Goal: Book appointment/travel/reservation

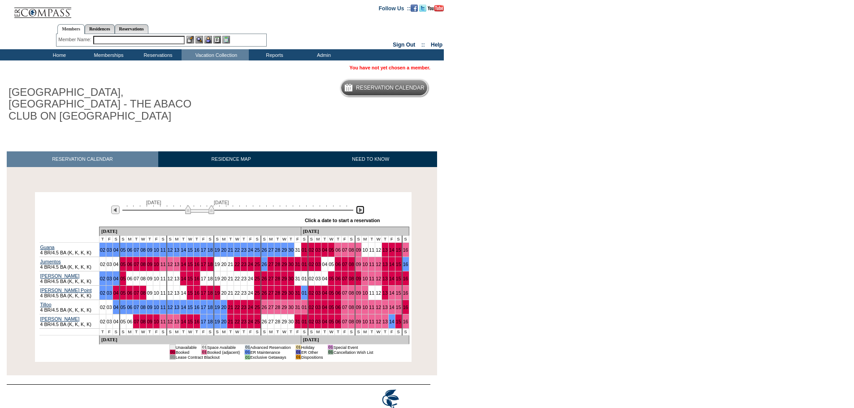
click at [361, 206] on img at bounding box center [360, 210] width 9 height 9
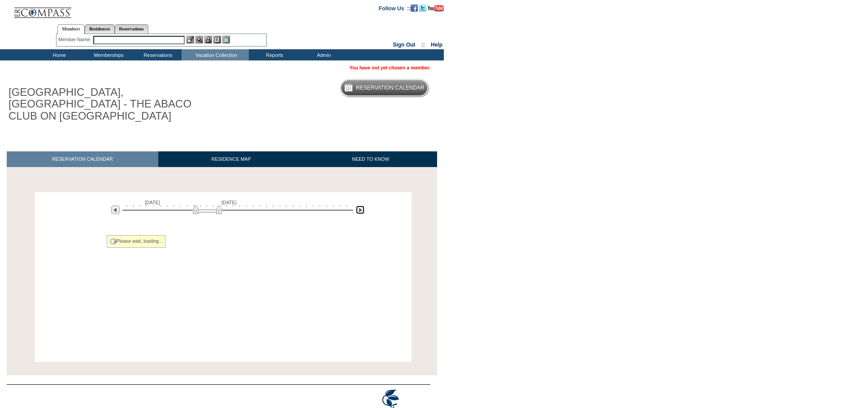
click at [361, 206] on img at bounding box center [360, 210] width 9 height 9
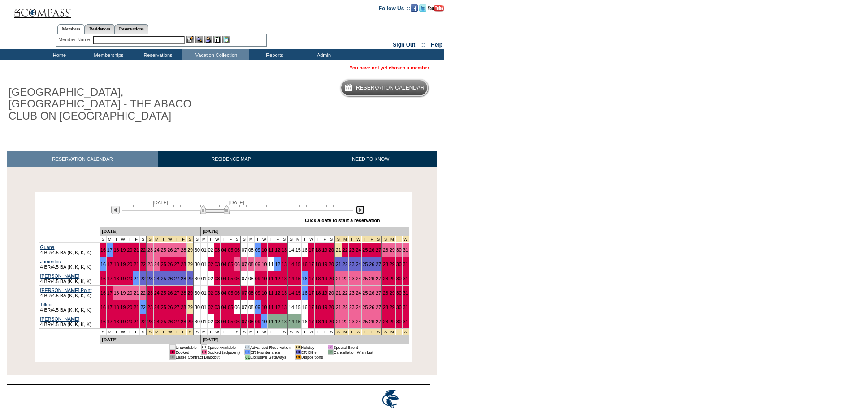
click at [361, 206] on img at bounding box center [360, 210] width 9 height 9
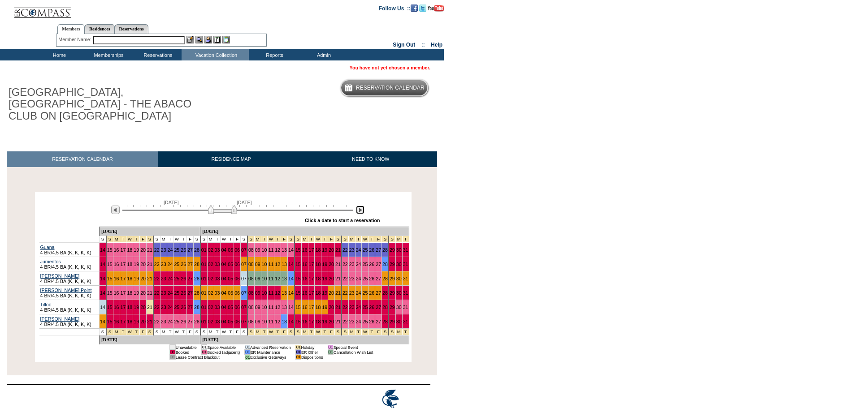
click at [361, 206] on img at bounding box center [360, 210] width 9 height 9
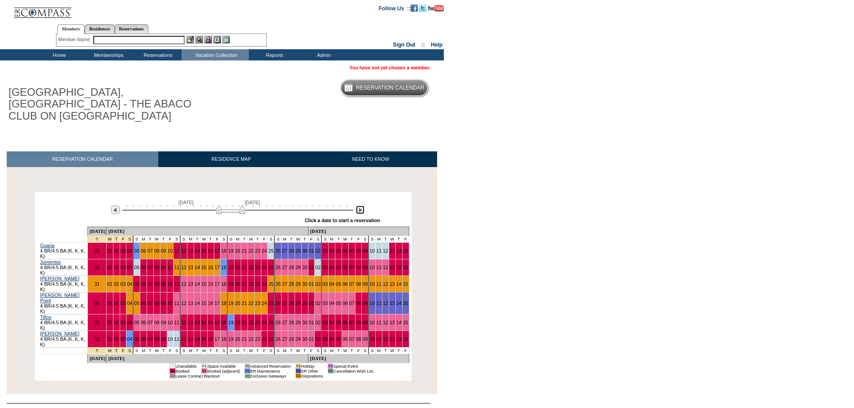
click at [229, 205] on img at bounding box center [230, 209] width 29 height 9
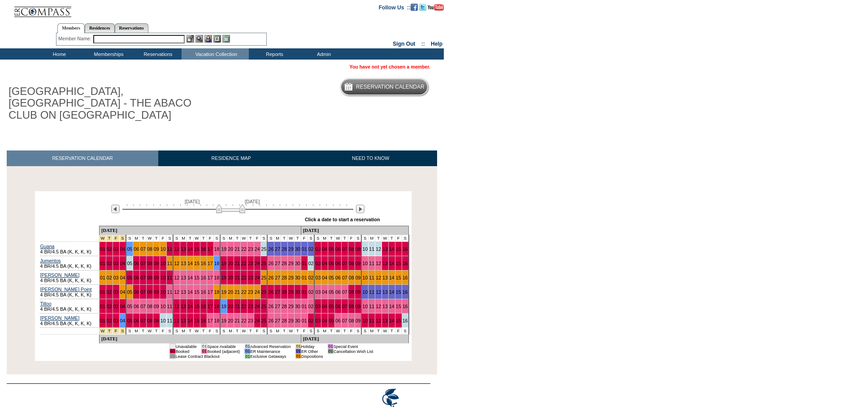
scroll to position [17, 0]
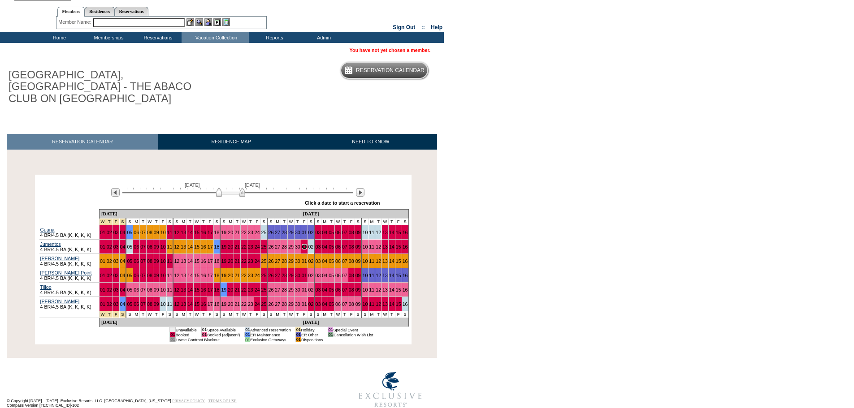
click at [230, 188] on img at bounding box center [230, 192] width 29 height 9
click at [114, 188] on img at bounding box center [115, 192] width 9 height 9
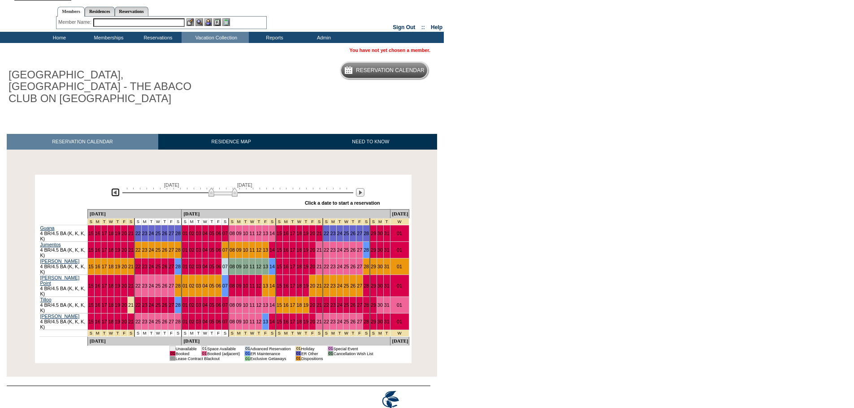
click at [114, 188] on img at bounding box center [115, 192] width 9 height 9
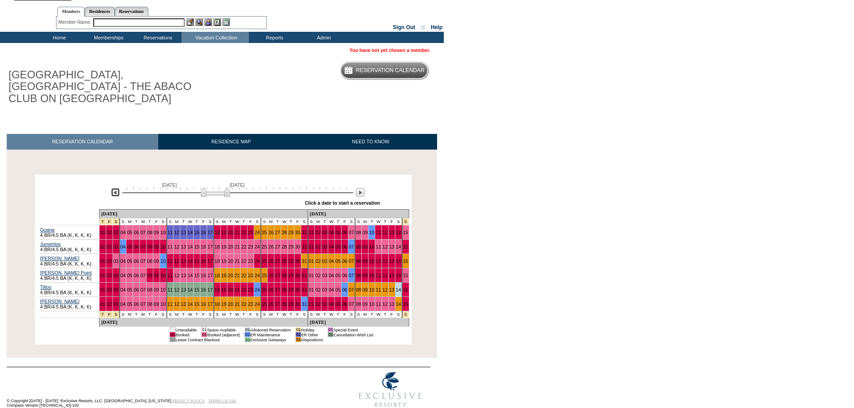
click at [114, 188] on img at bounding box center [115, 192] width 9 height 9
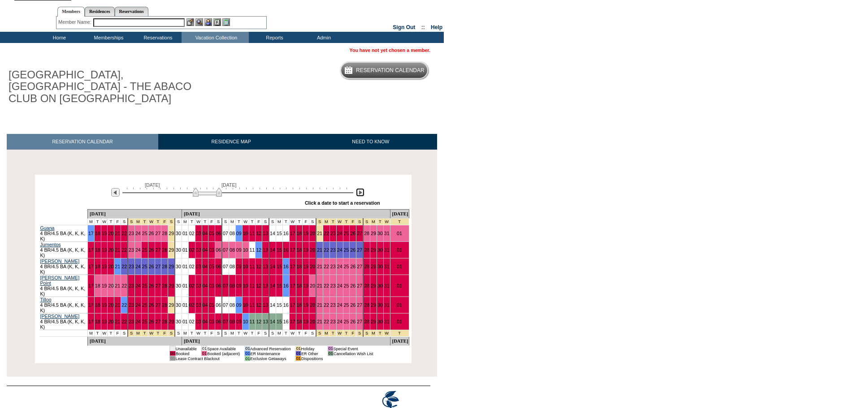
click at [358, 188] on img at bounding box center [360, 192] width 9 height 9
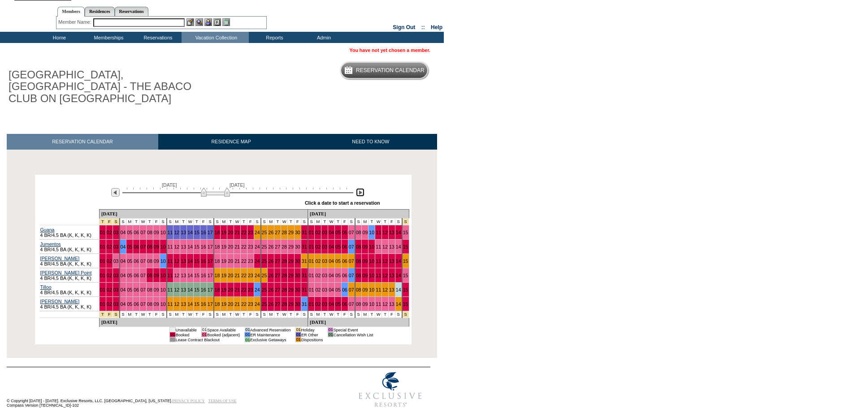
click at [358, 188] on img at bounding box center [360, 192] width 9 height 9
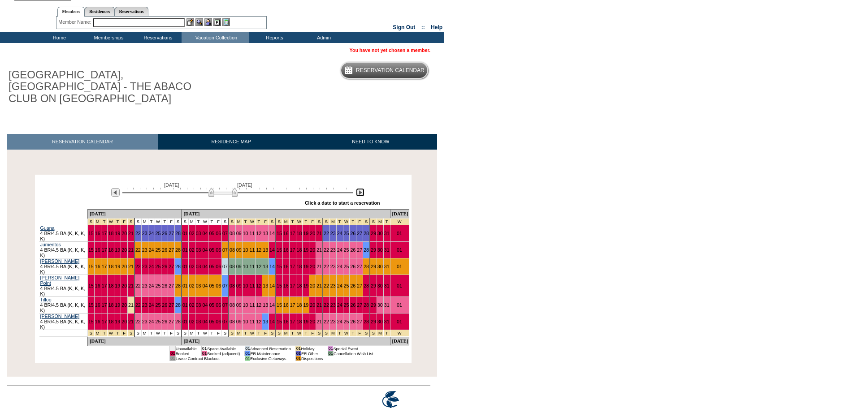
click at [358, 188] on img at bounding box center [360, 192] width 9 height 9
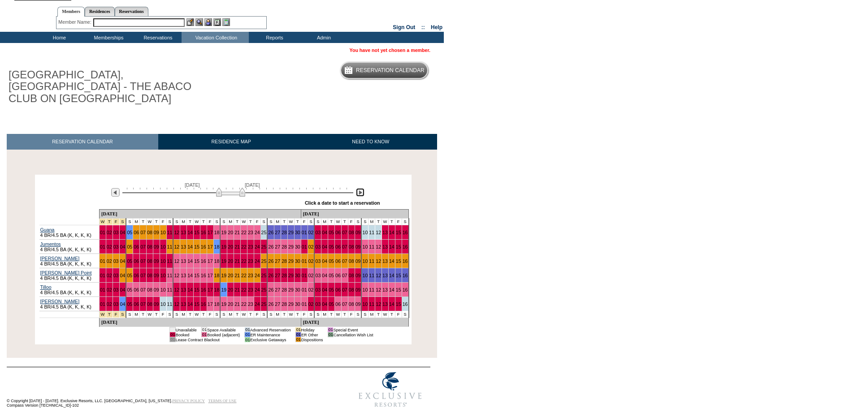
click at [358, 188] on img at bounding box center [360, 192] width 9 height 9
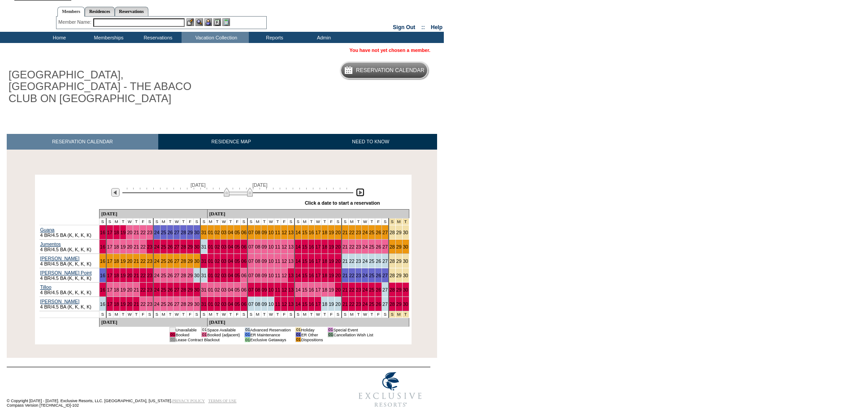
click at [245, 188] on img at bounding box center [238, 192] width 29 height 9
click at [363, 188] on img at bounding box center [360, 192] width 9 height 9
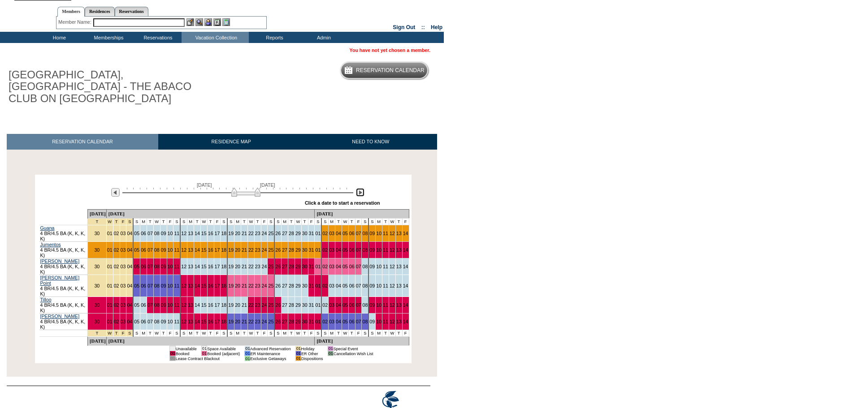
click at [363, 188] on img at bounding box center [360, 192] width 9 height 9
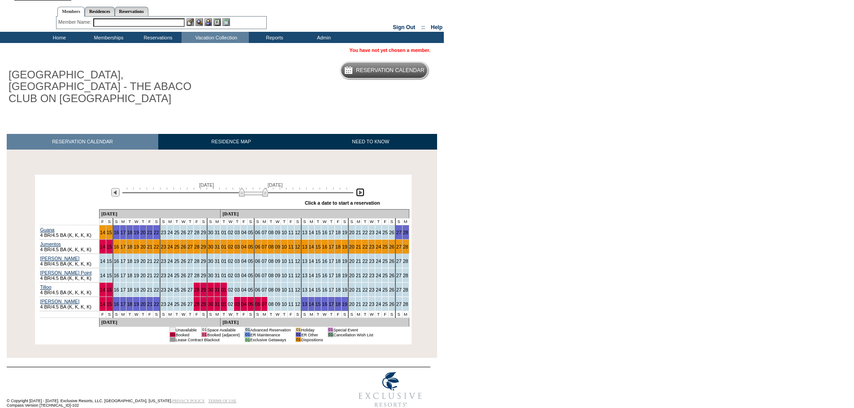
click at [363, 188] on img at bounding box center [360, 192] width 9 height 9
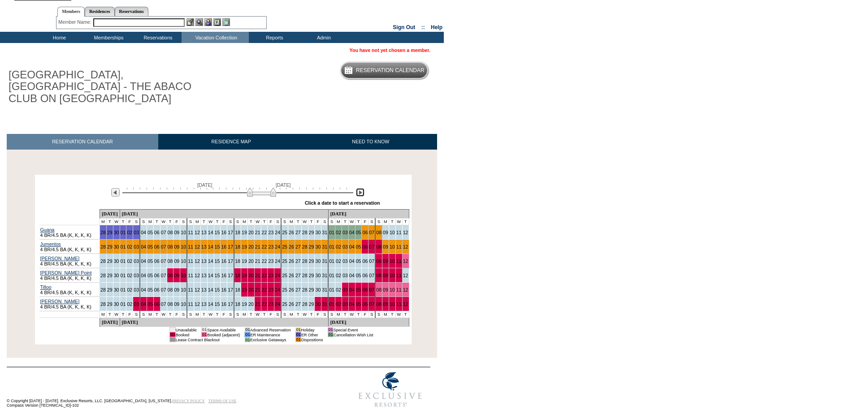
click at [363, 188] on img at bounding box center [360, 192] width 9 height 9
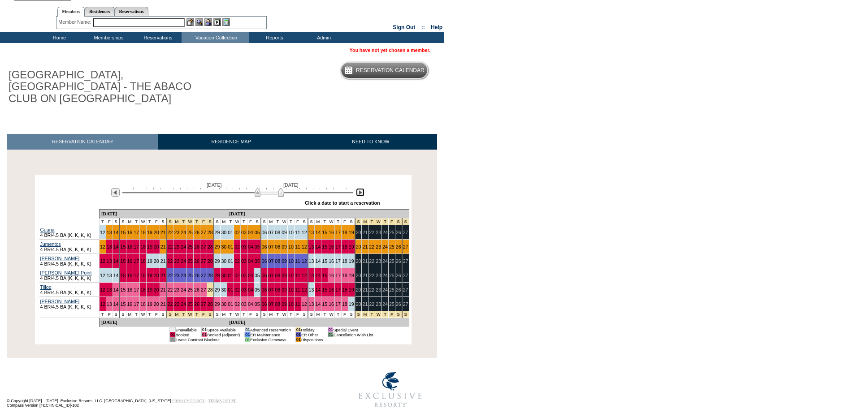
click at [363, 188] on img at bounding box center [360, 192] width 9 height 9
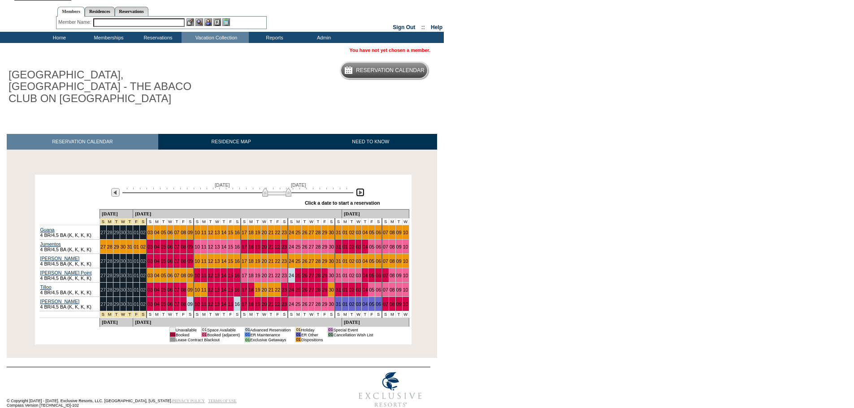
click at [363, 188] on img at bounding box center [360, 192] width 9 height 9
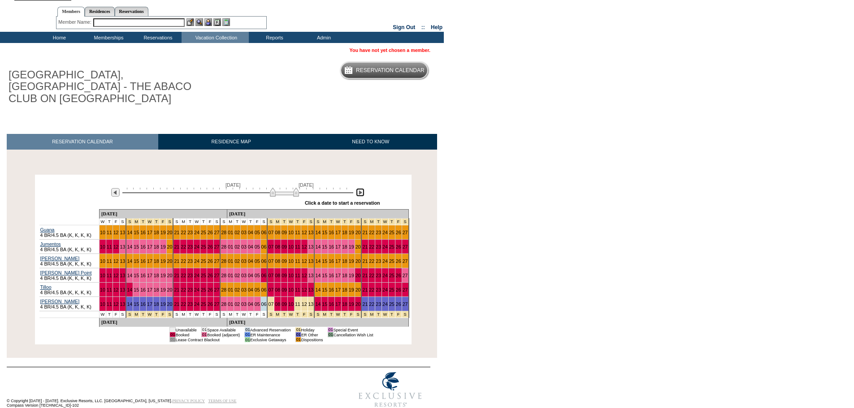
click at [363, 188] on img at bounding box center [360, 192] width 9 height 9
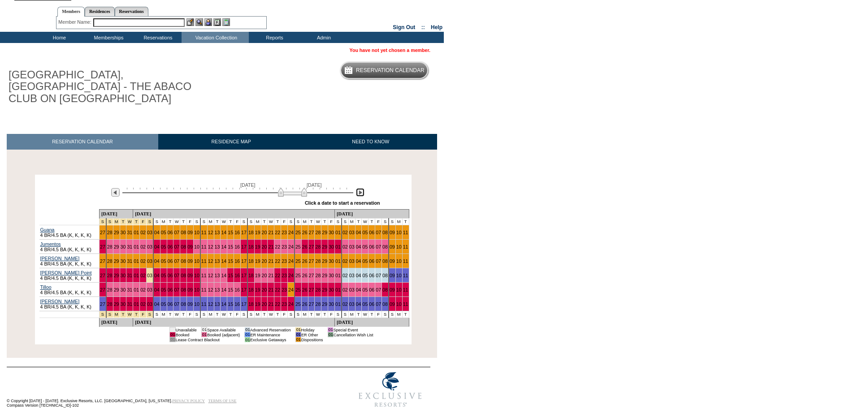
click at [363, 188] on img at bounding box center [360, 192] width 9 height 9
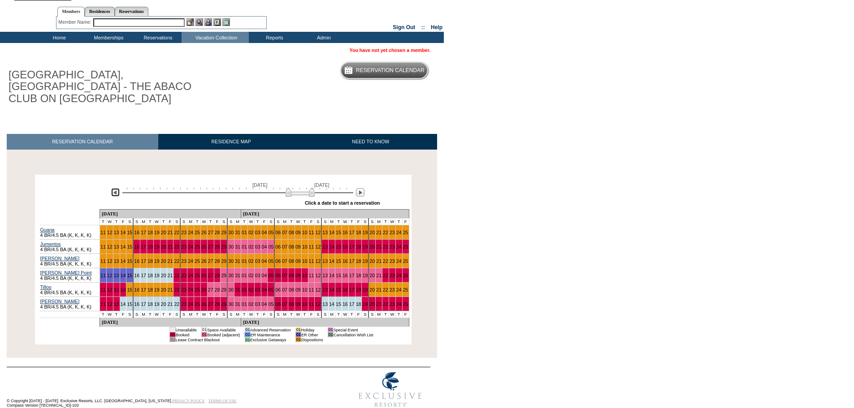
click at [118, 188] on img at bounding box center [115, 192] width 9 height 9
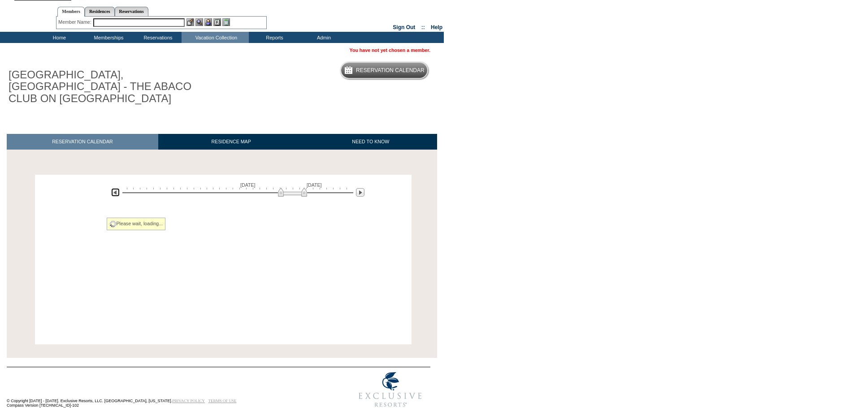
click at [118, 188] on img at bounding box center [115, 192] width 9 height 9
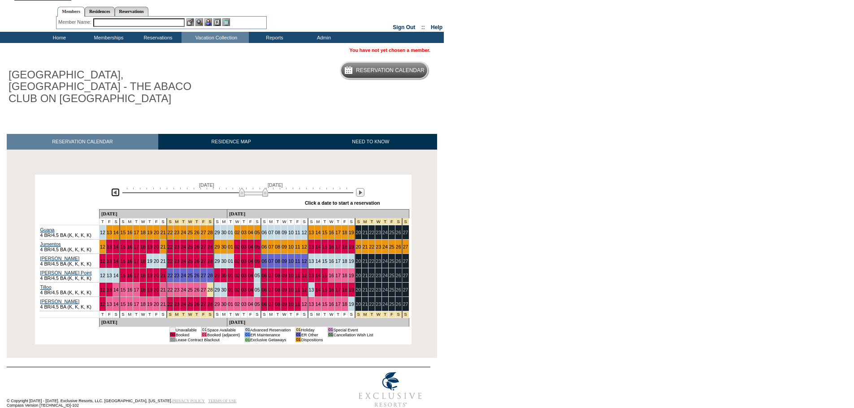
click at [118, 188] on img at bounding box center [115, 192] width 9 height 9
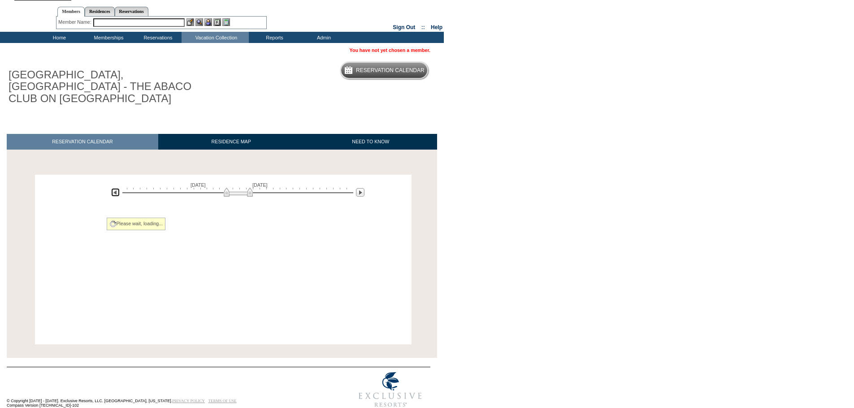
click at [118, 188] on img at bounding box center [115, 192] width 9 height 9
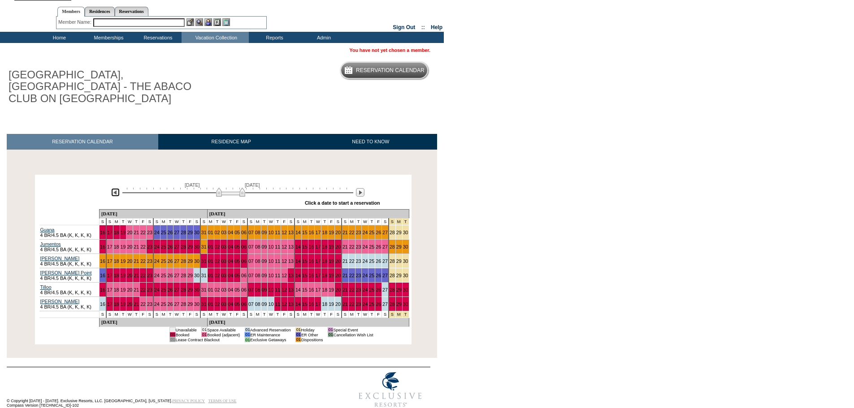
click at [118, 188] on img at bounding box center [115, 192] width 9 height 9
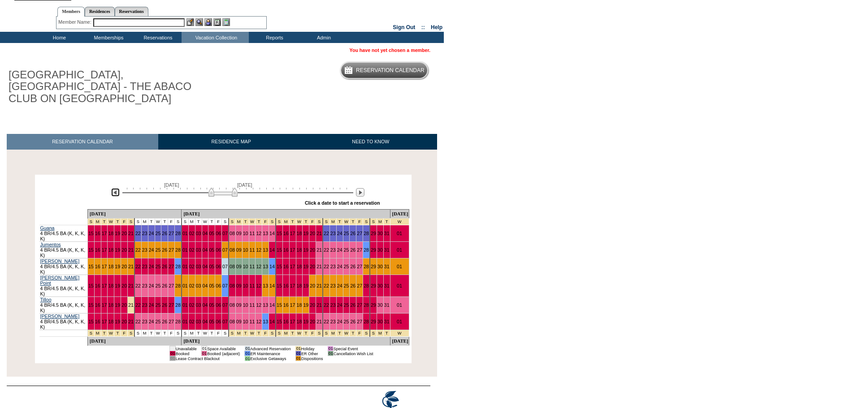
click at [118, 188] on img at bounding box center [115, 192] width 9 height 9
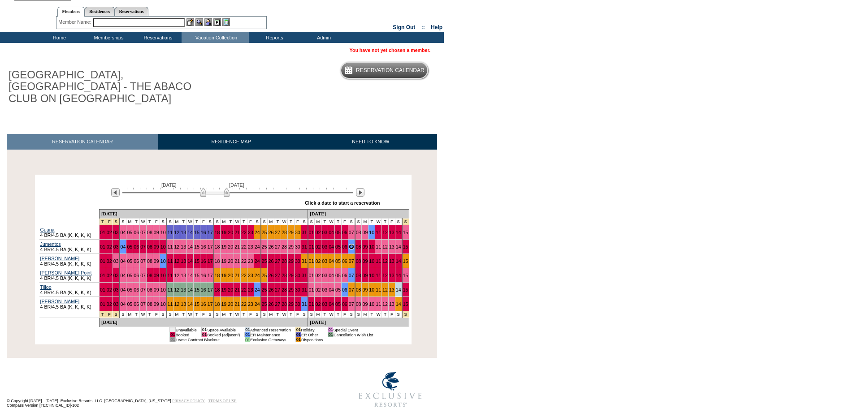
click at [210, 188] on img at bounding box center [214, 192] width 29 height 9
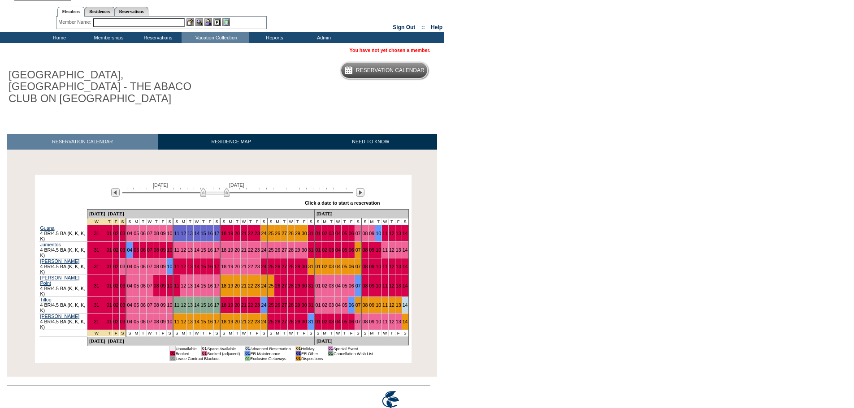
click at [210, 188] on img at bounding box center [214, 192] width 29 height 9
click at [360, 188] on img at bounding box center [360, 192] width 9 height 9
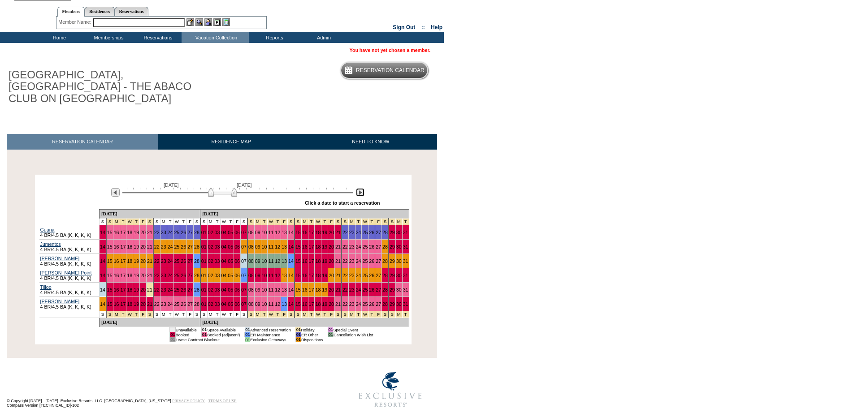
click at [360, 188] on img at bounding box center [360, 192] width 9 height 9
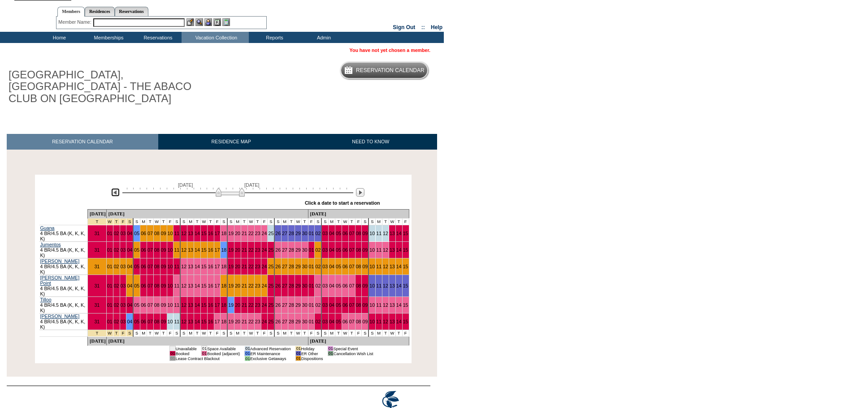
click at [114, 188] on img at bounding box center [115, 192] width 9 height 9
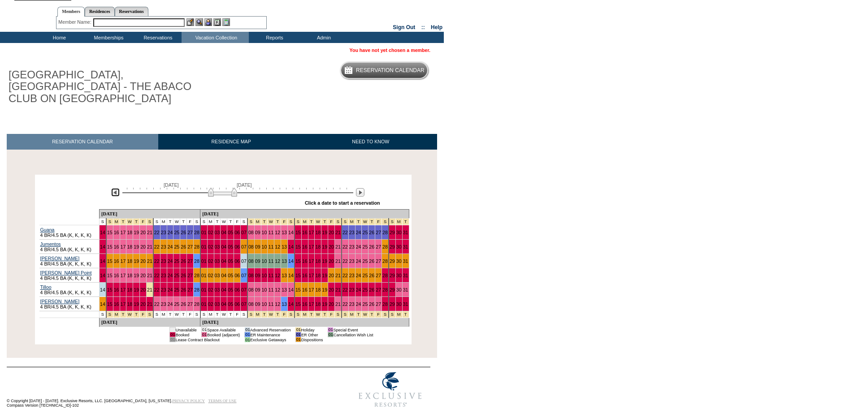
click at [114, 188] on img at bounding box center [115, 192] width 9 height 9
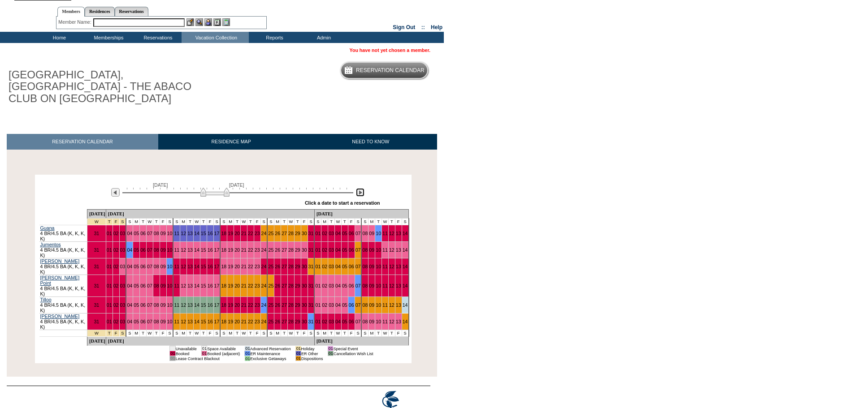
click at [361, 188] on img at bounding box center [360, 192] width 9 height 9
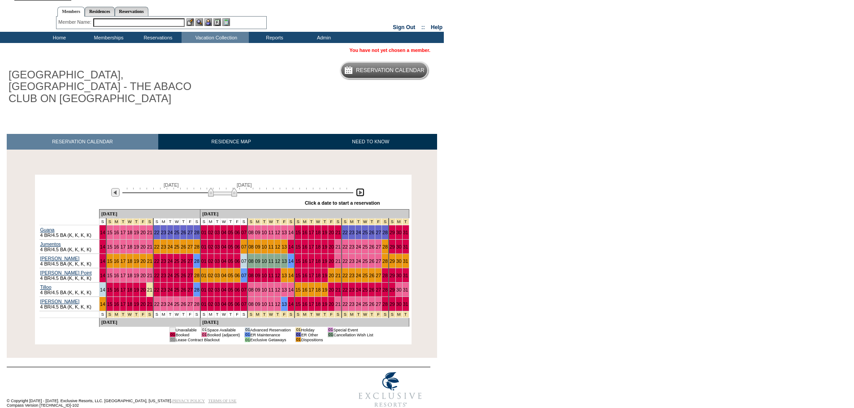
click at [215, 188] on img at bounding box center [222, 192] width 29 height 9
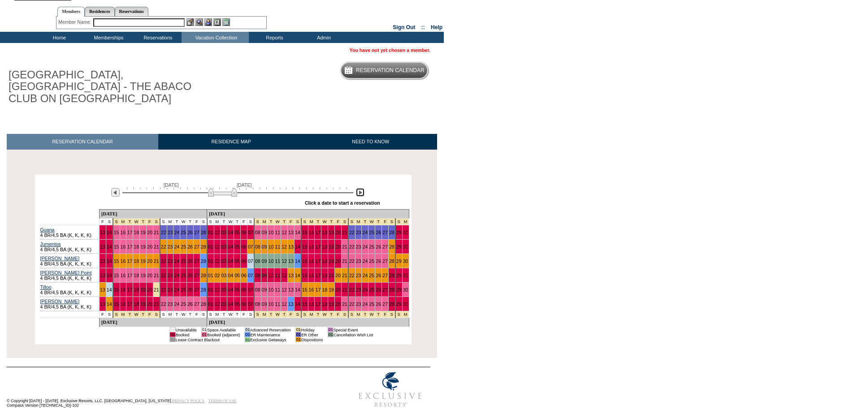
click at [215, 188] on img at bounding box center [222, 192] width 29 height 9
click at [364, 188] on img at bounding box center [360, 192] width 9 height 9
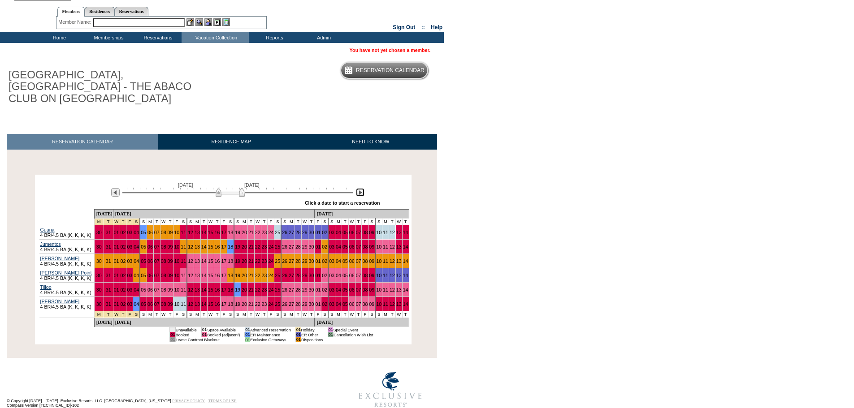
click at [231, 188] on img at bounding box center [230, 192] width 29 height 9
click at [238, 188] on img at bounding box center [230, 192] width 29 height 9
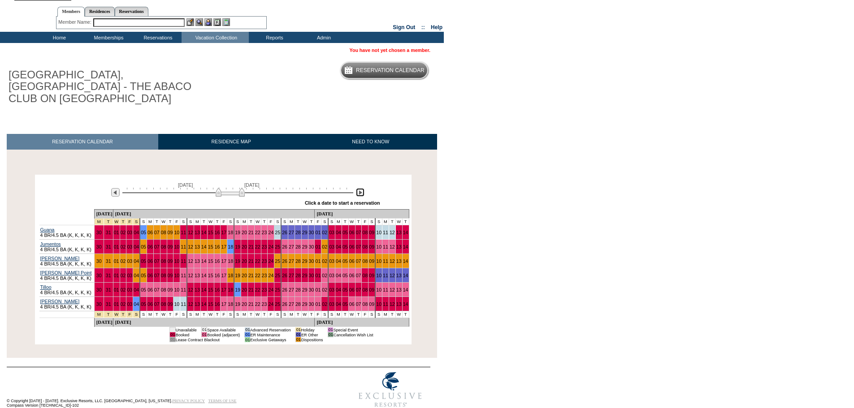
click at [238, 188] on img at bounding box center [230, 192] width 29 height 9
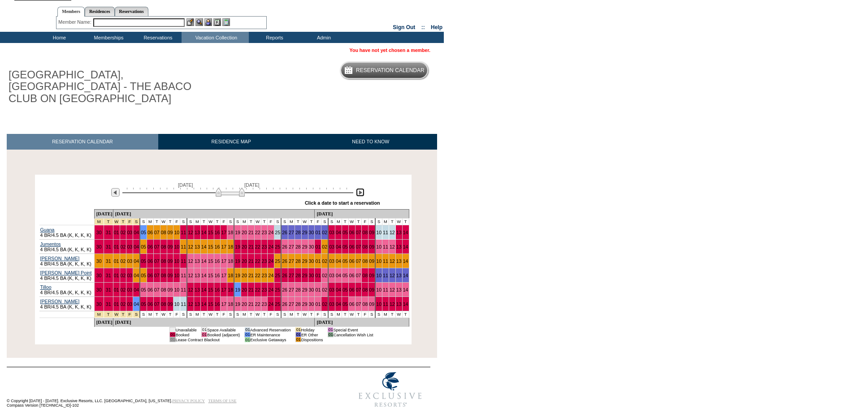
click at [238, 188] on img at bounding box center [230, 192] width 29 height 9
click at [720, 138] on body "Follow Us ::" at bounding box center [427, 187] width 854 height 408
